Goal: Navigation & Orientation: Understand site structure

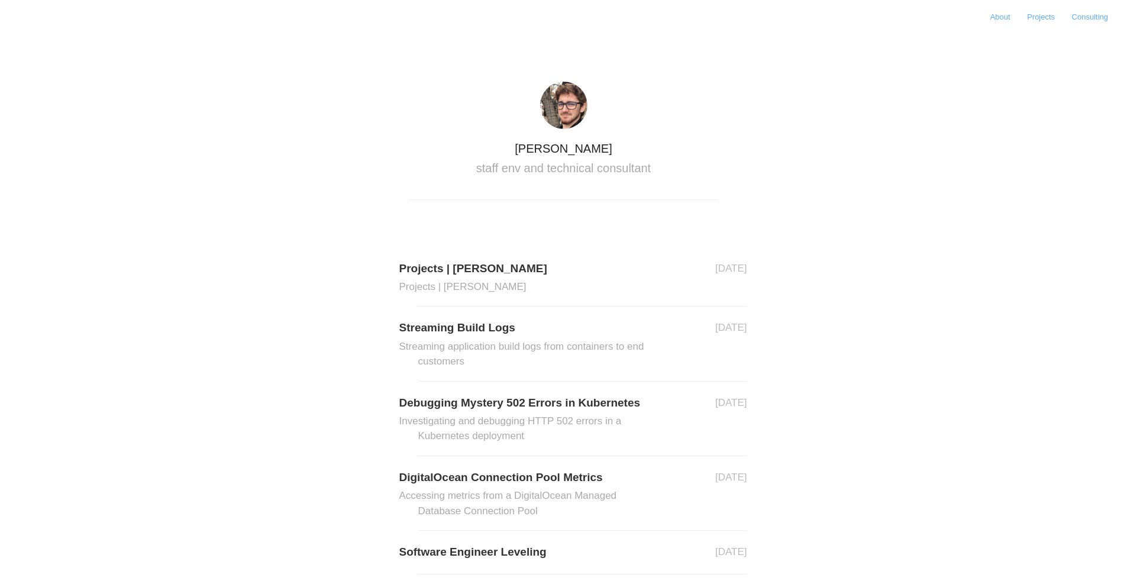
click at [999, 17] on link "About" at bounding box center [1000, 17] width 34 height 18
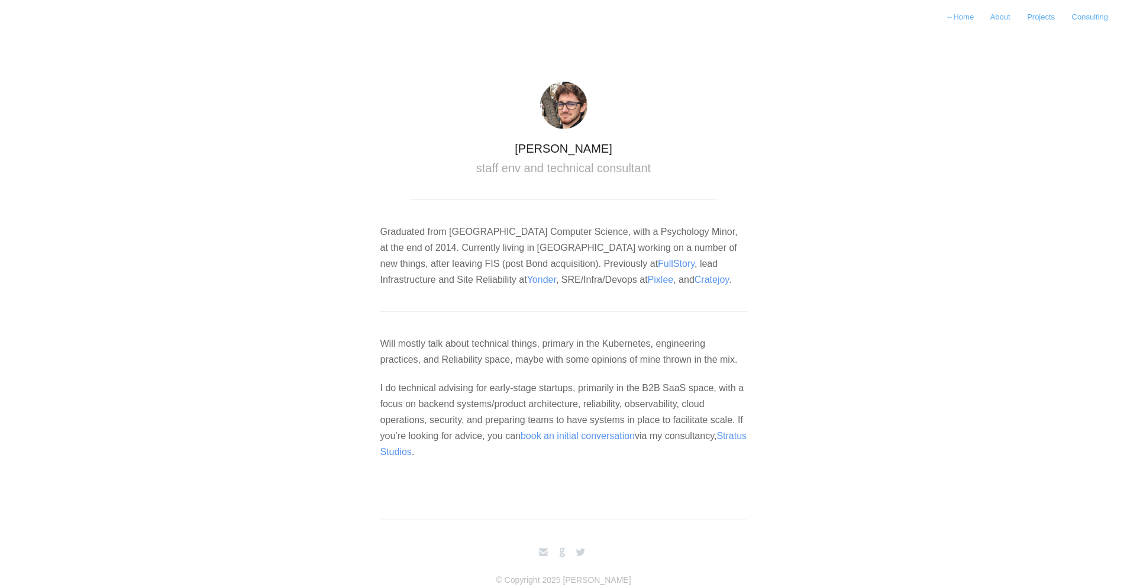
click at [1043, 17] on link "Projects" at bounding box center [1041, 17] width 42 height 18
